Goal: Information Seeking & Learning: Learn about a topic

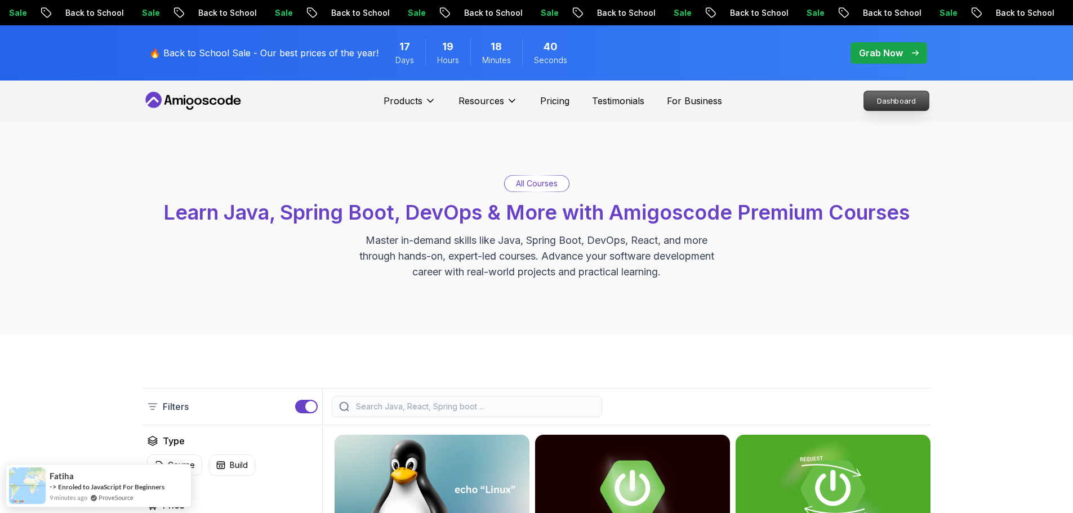
click at [896, 103] on p "Dashboard" at bounding box center [896, 100] width 65 height 19
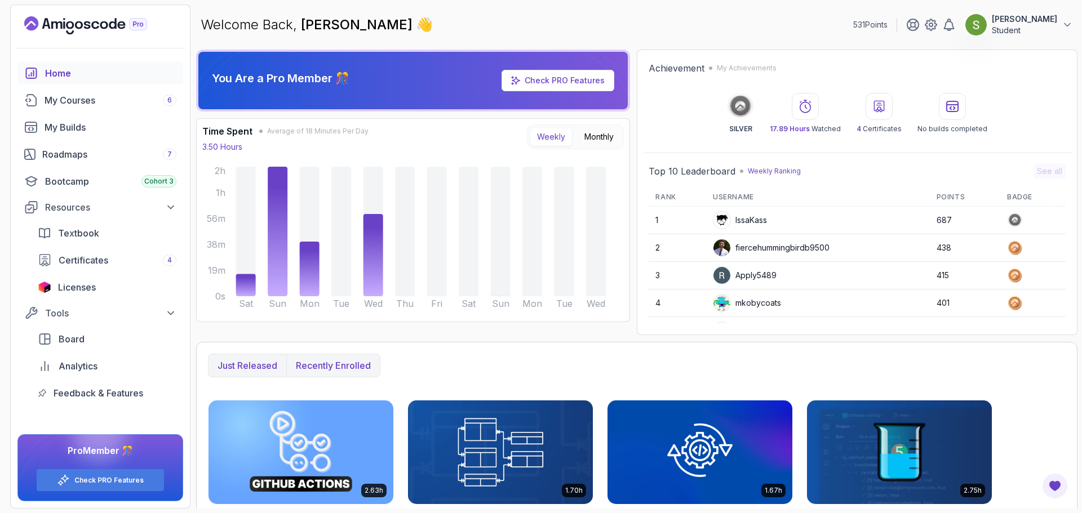
click at [333, 366] on p "Recently enrolled" at bounding box center [333, 366] width 75 height 14
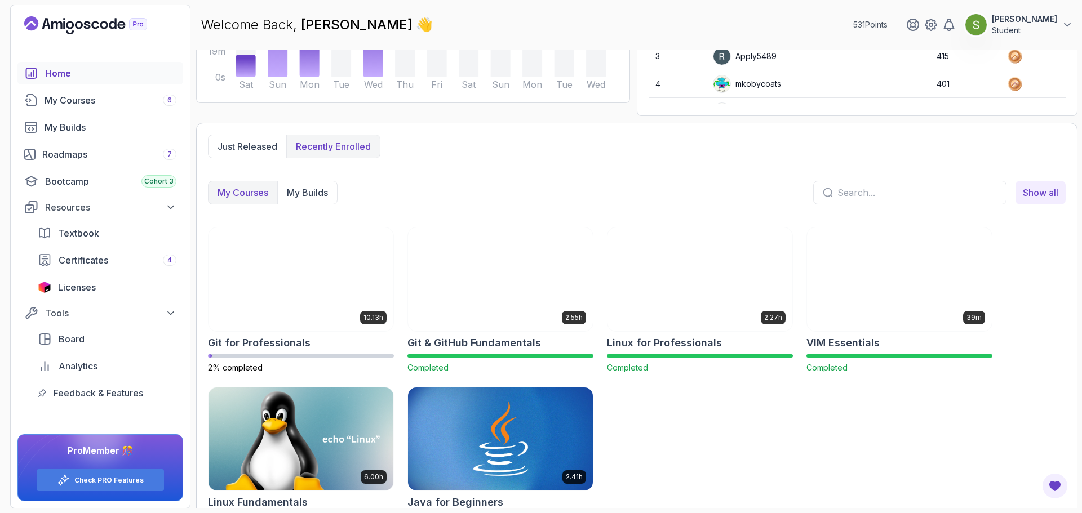
scroll to position [233, 0]
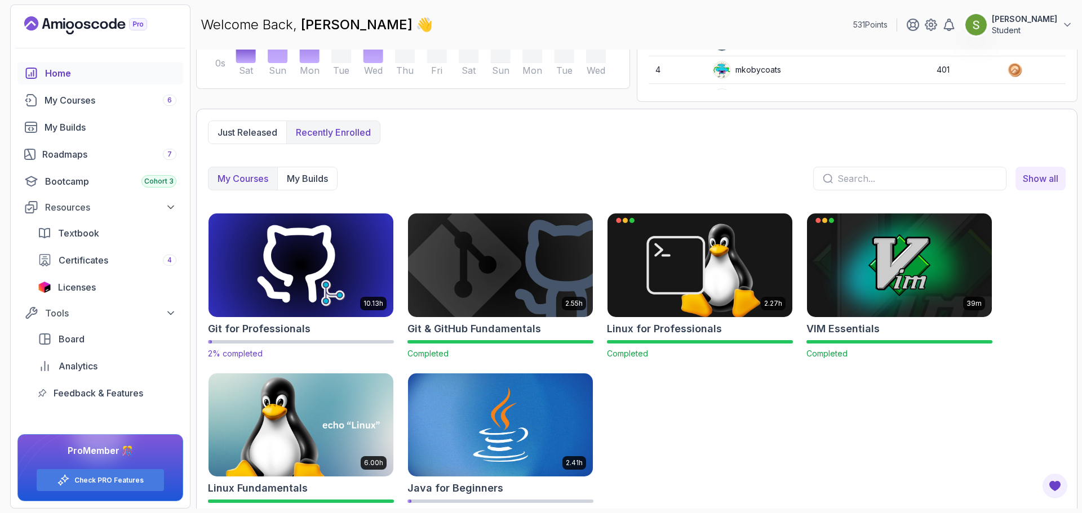
click at [291, 296] on img at bounding box center [301, 265] width 194 height 109
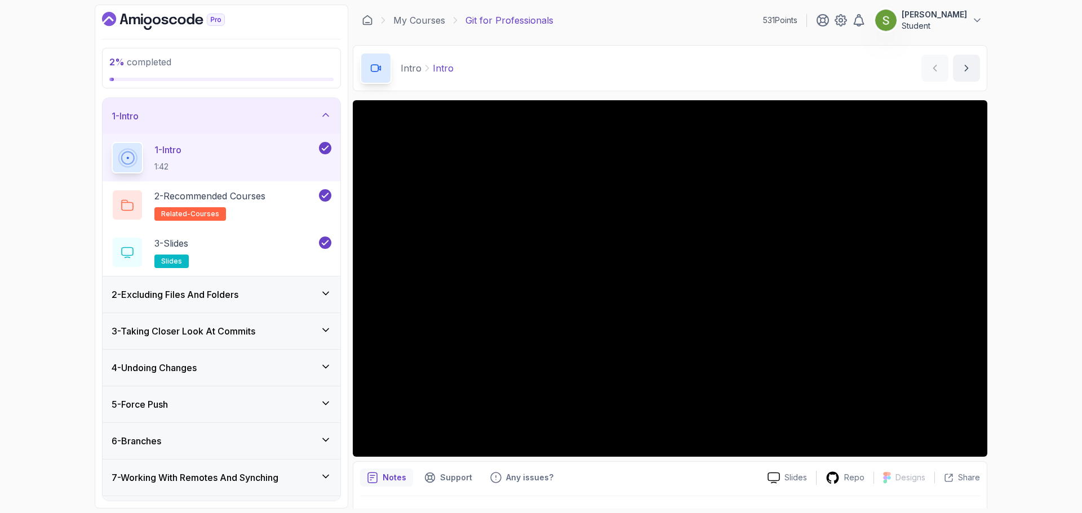
click at [256, 283] on div "2 - Excluding Files And Folders" at bounding box center [222, 295] width 238 height 36
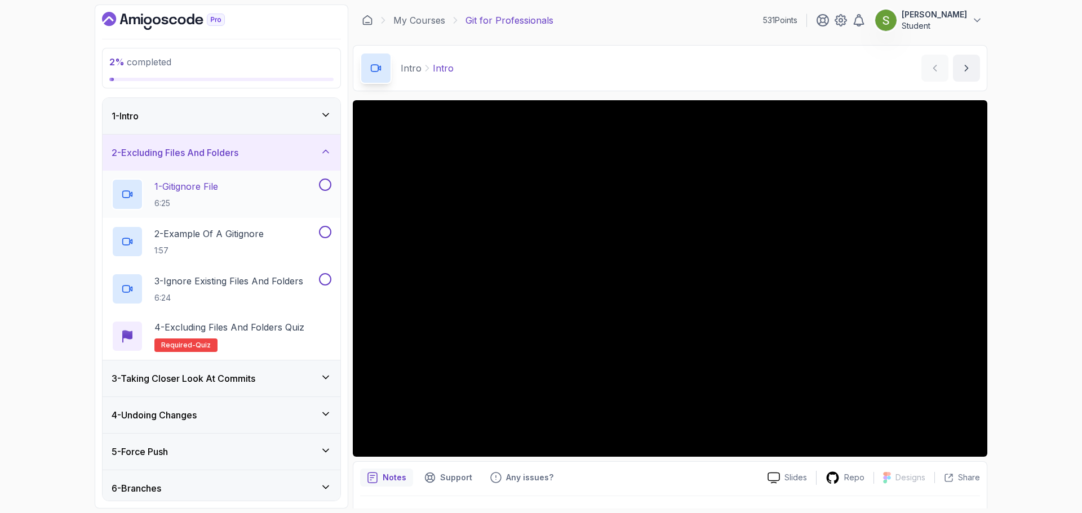
click at [263, 205] on div "1 - Gitignore File 6:25" at bounding box center [214, 195] width 205 height 32
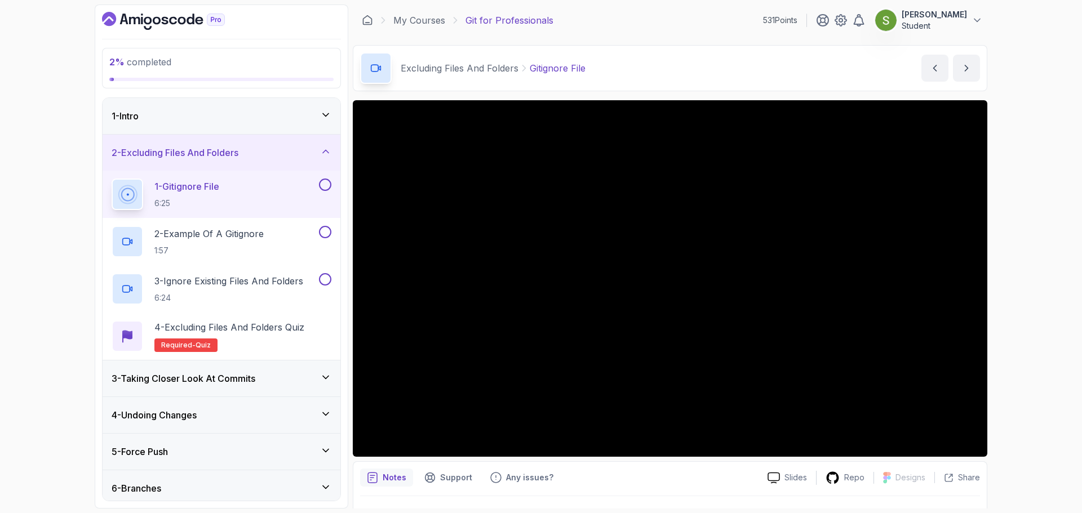
click at [112, 179] on button "1 - Gitignore File 6:25" at bounding box center [222, 195] width 220 height 32
click at [213, 124] on div "1 - Intro" at bounding box center [222, 116] width 238 height 36
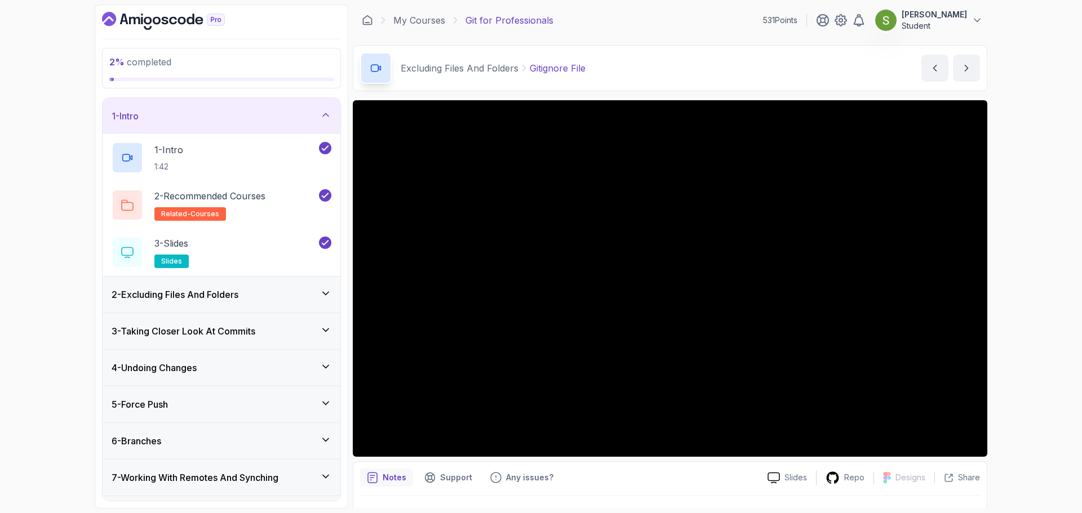
click at [213, 124] on div "1 - Intro" at bounding box center [222, 116] width 238 height 36
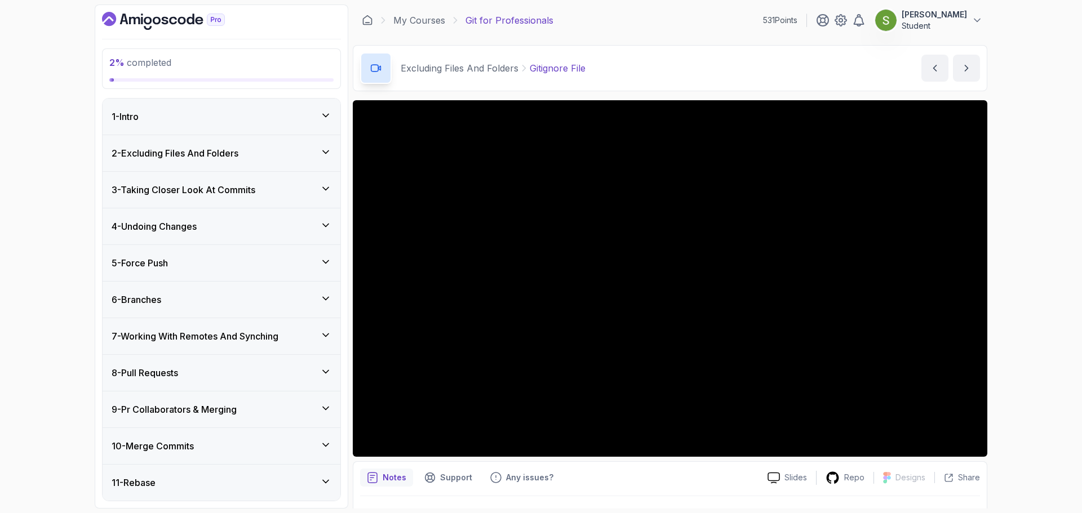
click at [216, 145] on div "2 - Excluding Files And Folders" at bounding box center [222, 153] width 238 height 36
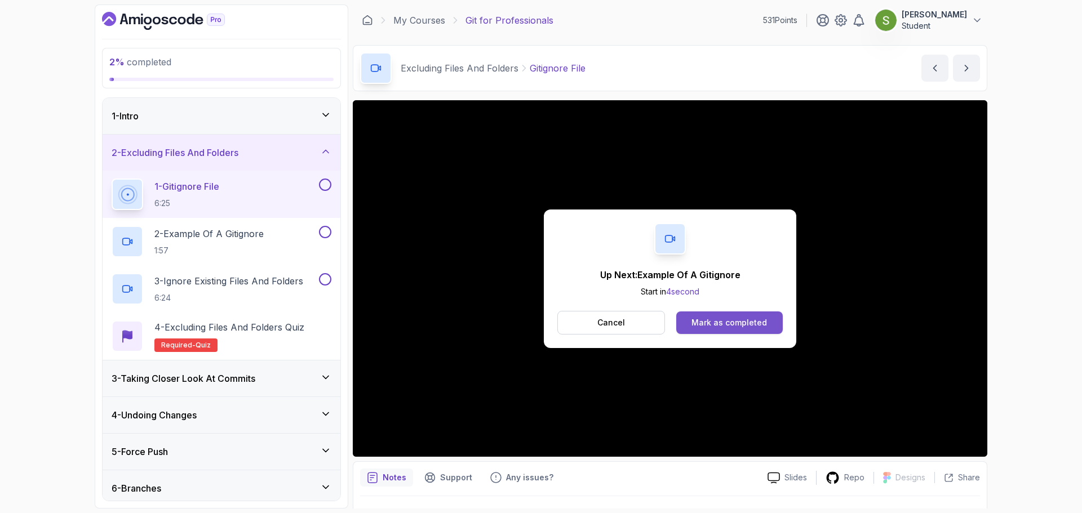
click at [755, 317] on div "Mark as completed" at bounding box center [728, 322] width 75 height 11
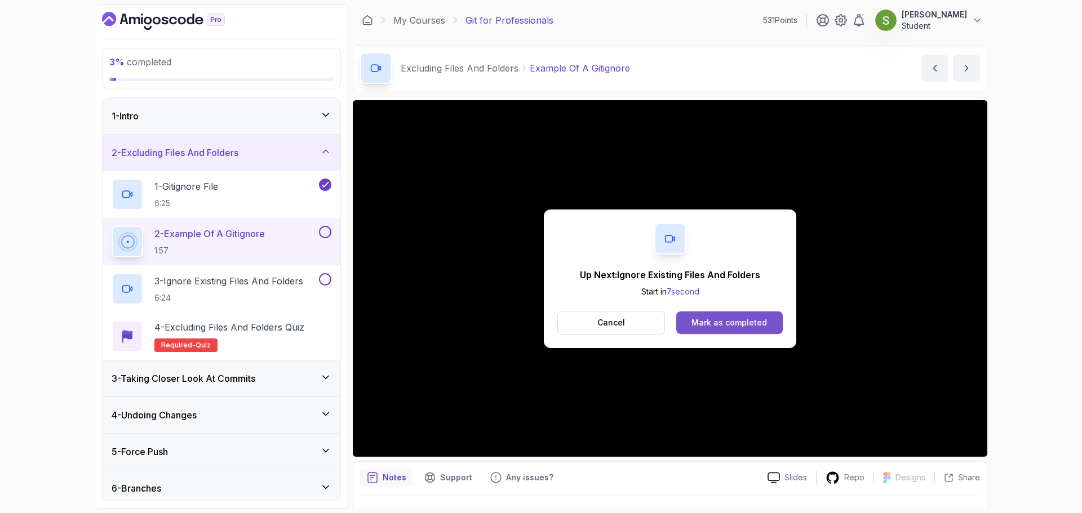
click at [756, 316] on button "Mark as completed" at bounding box center [729, 323] width 106 height 23
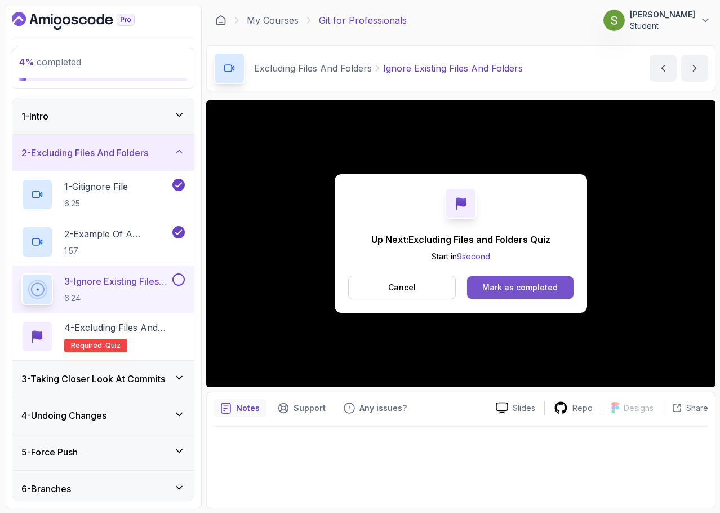
click at [501, 287] on div "Mark as completed" at bounding box center [519, 287] width 75 height 11
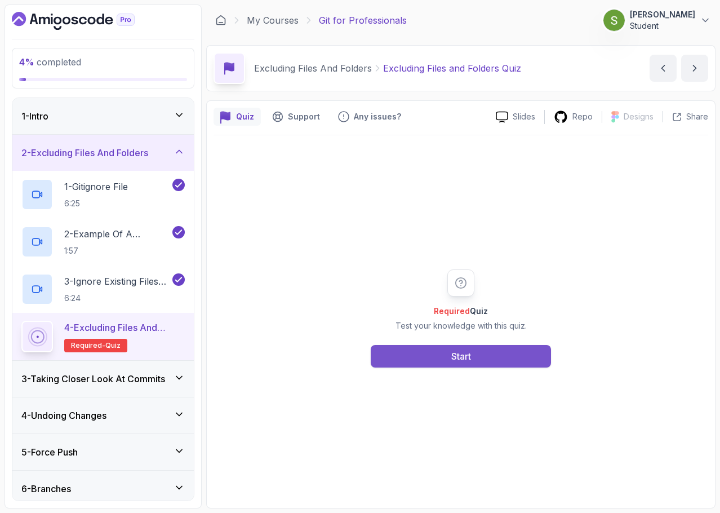
click at [456, 351] on div "Start" at bounding box center [461, 356] width 20 height 14
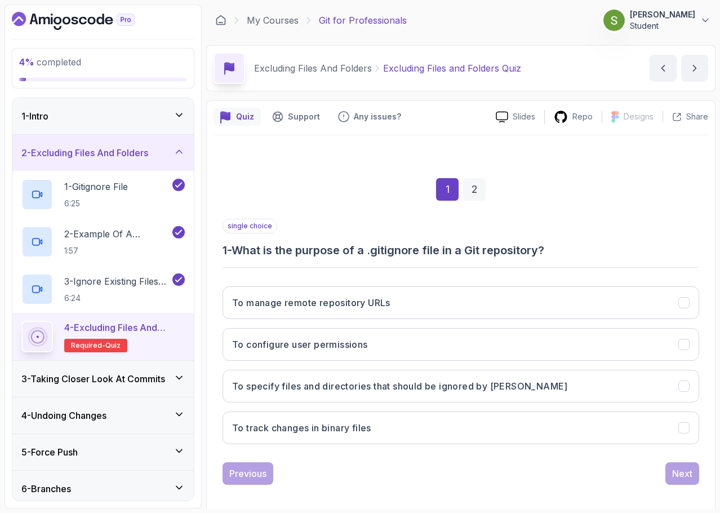
scroll to position [8, 0]
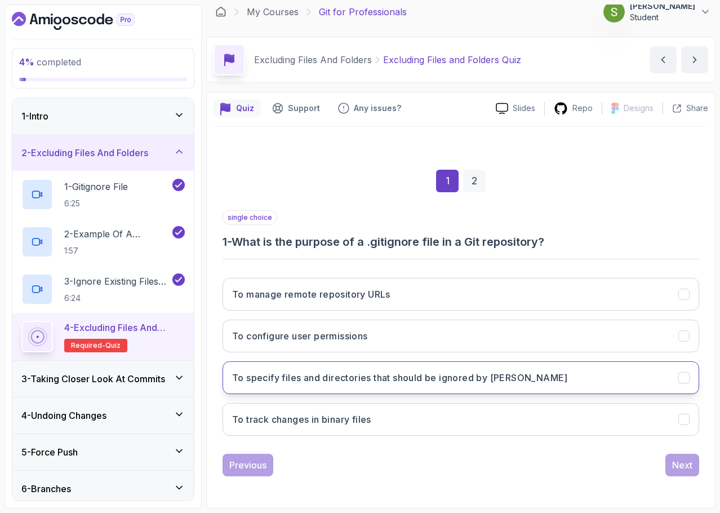
click at [546, 377] on button "To specify files and directories that should be ignored by [PERSON_NAME]" at bounding box center [461, 377] width 477 height 33
click at [681, 468] on div "Next" at bounding box center [682, 465] width 20 height 14
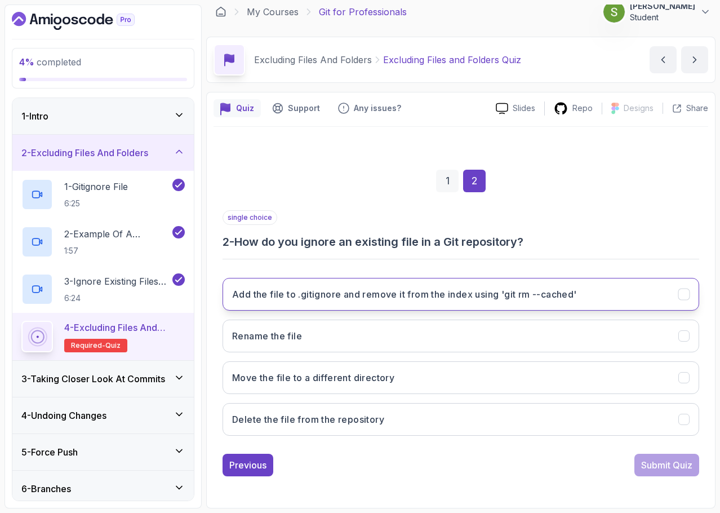
click at [664, 294] on button "Add the file to .gitignore and remove it from the index using 'git rm --cached'" at bounding box center [461, 294] width 477 height 33
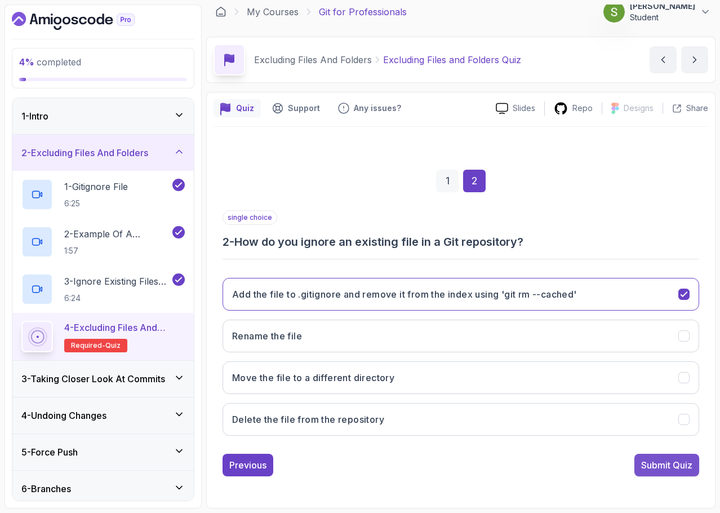
click at [655, 465] on div "Submit Quiz" at bounding box center [666, 465] width 51 height 14
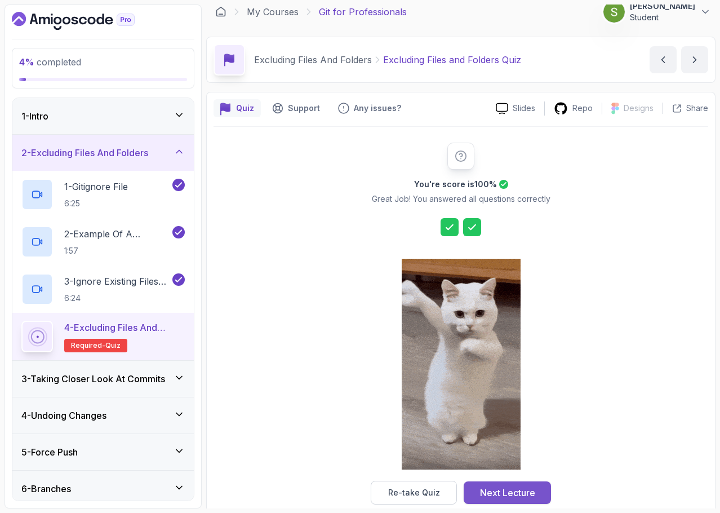
click at [510, 482] on button "Next Lecture" at bounding box center [507, 492] width 87 height 23
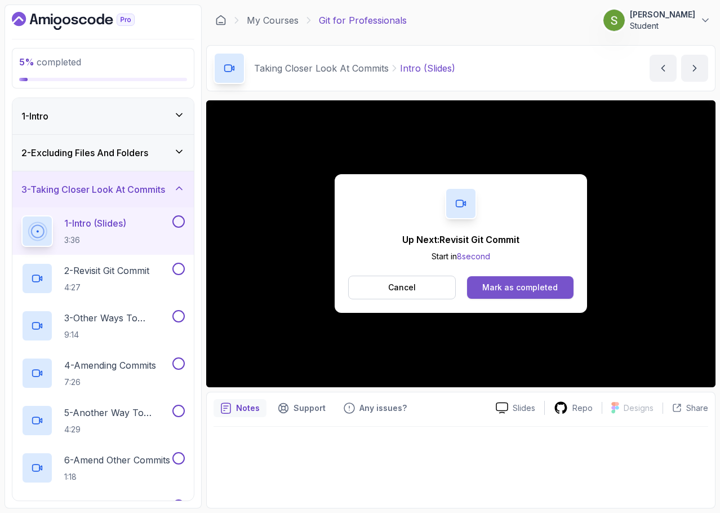
click at [525, 280] on button "Mark as completed" at bounding box center [520, 287] width 106 height 23
